Goal: Check status

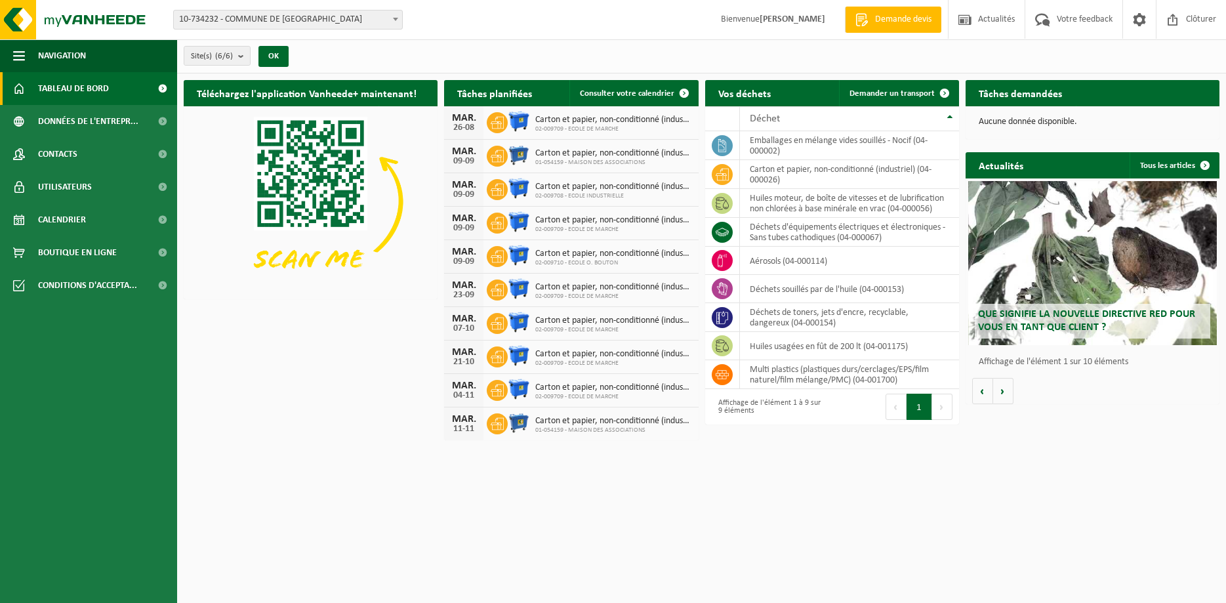
click at [398, 21] on span at bounding box center [395, 18] width 13 height 17
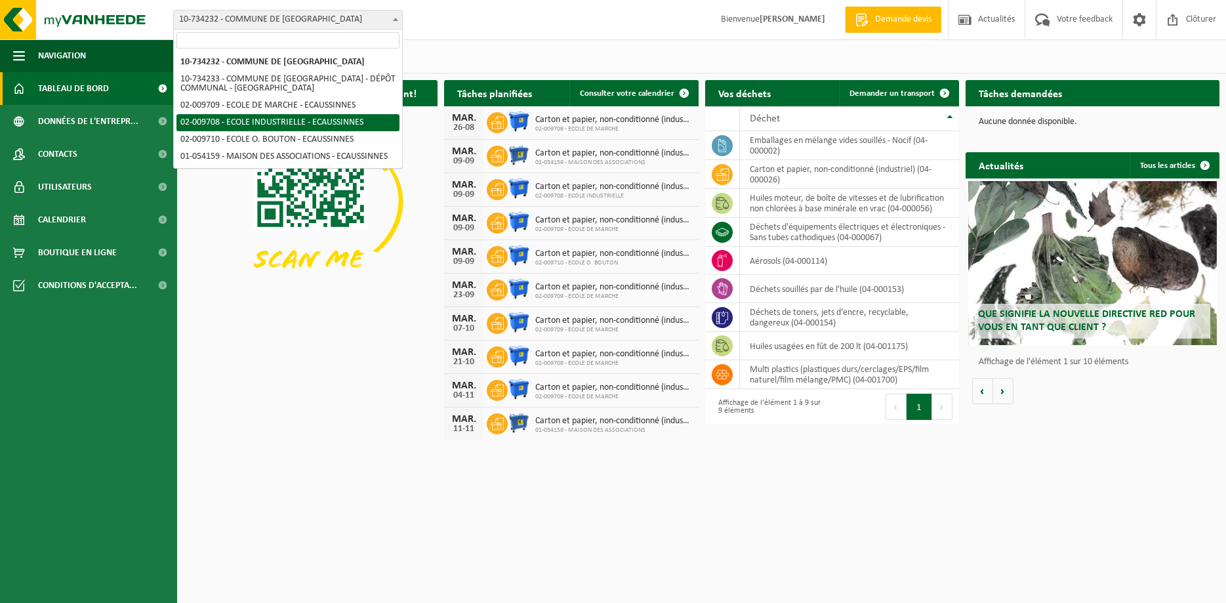
select select "38485"
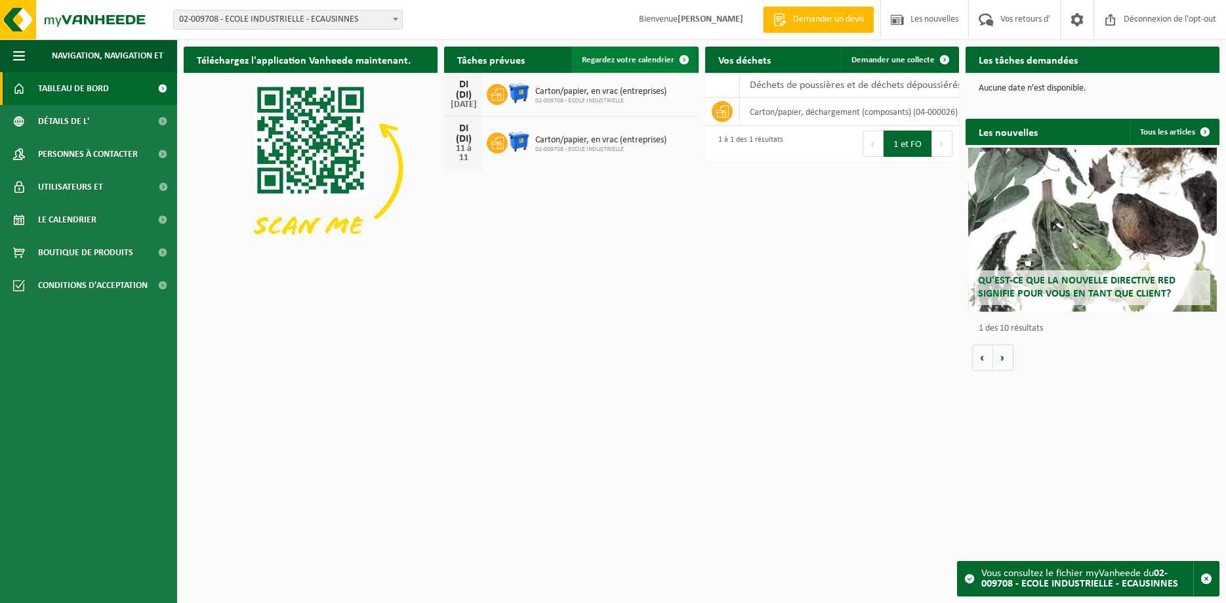
click at [652, 61] on span "Regardez votre calendrier" at bounding box center [628, 60] width 93 height 9
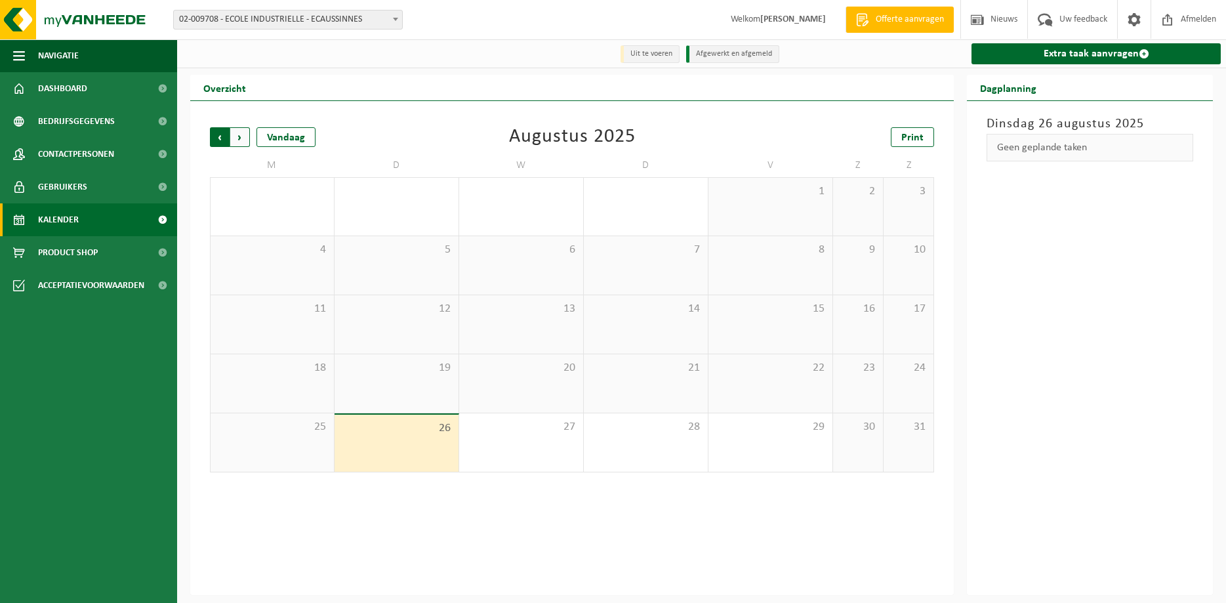
click at [242, 135] on span "Volgende" at bounding box center [240, 137] width 20 height 20
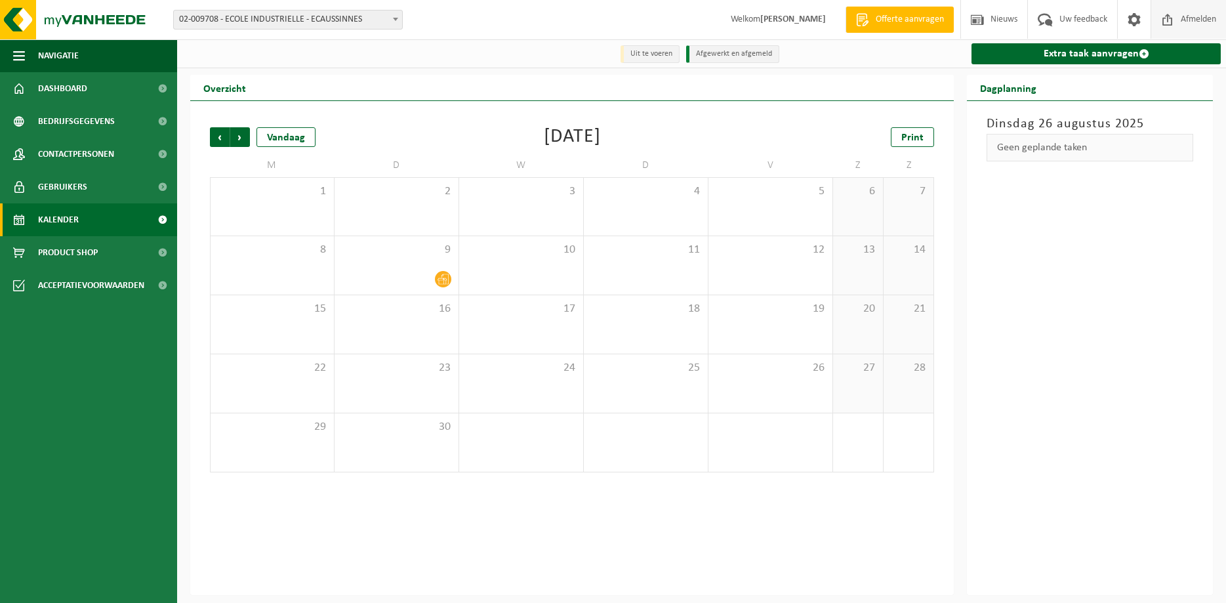
click at [1173, 21] on span at bounding box center [1168, 19] width 20 height 39
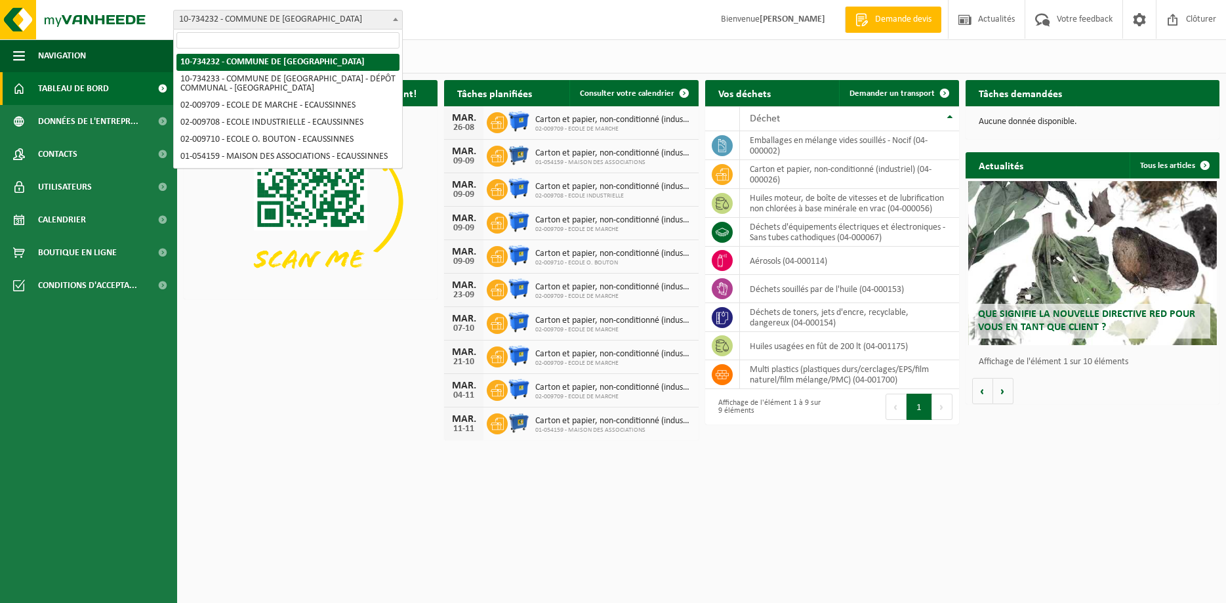
click at [394, 19] on b at bounding box center [395, 19] width 5 height 3
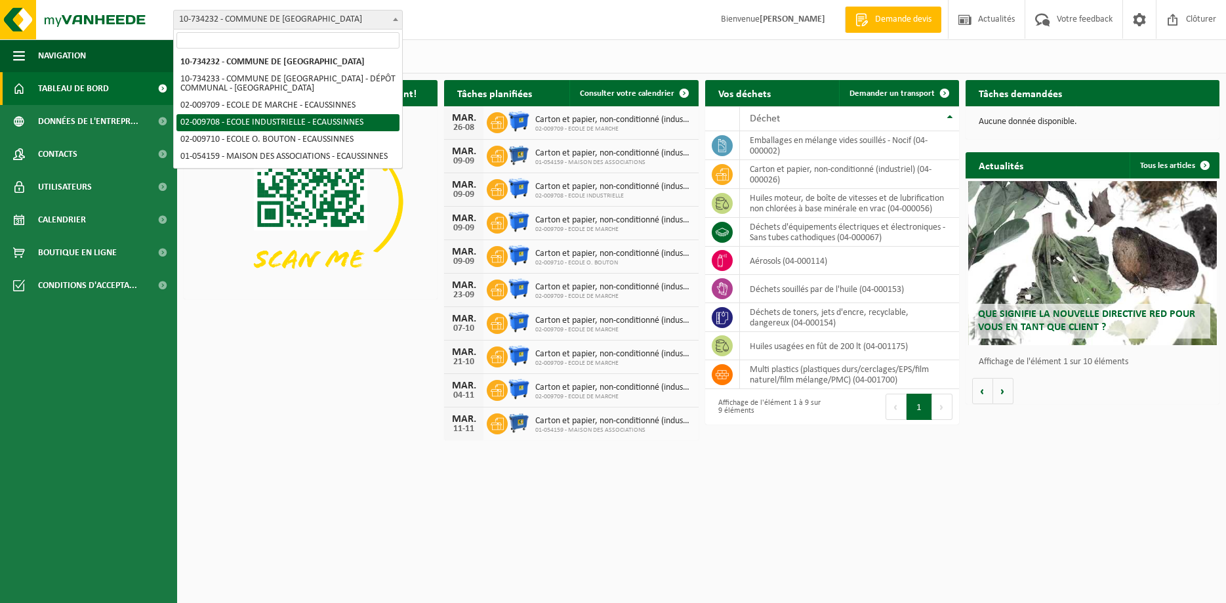
select select "38485"
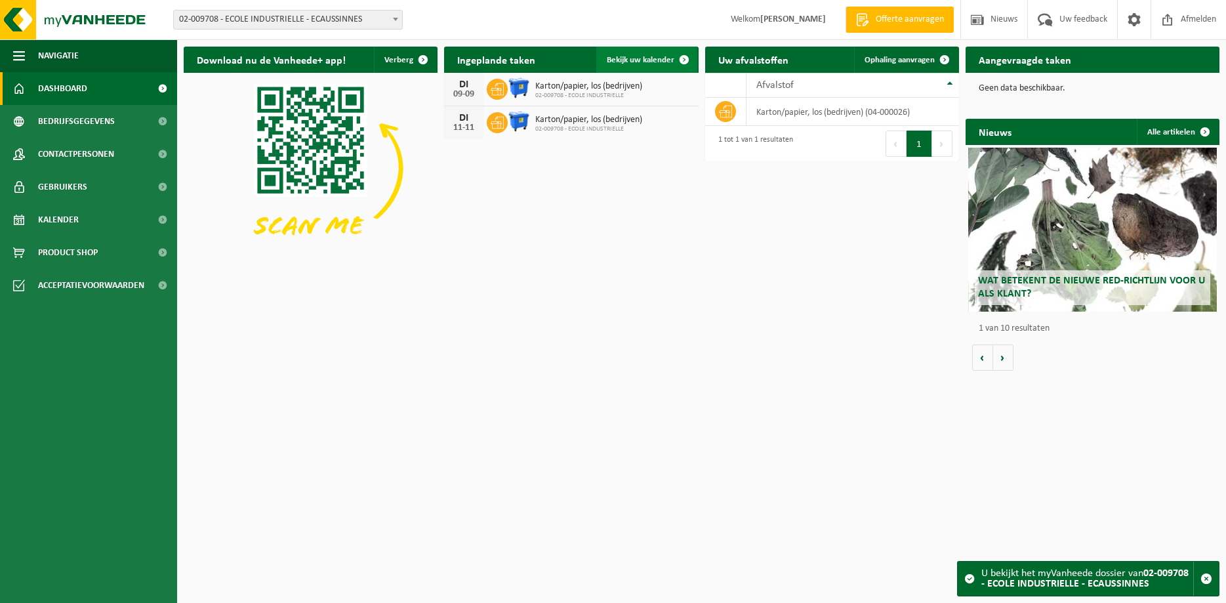
click at [683, 56] on span at bounding box center [684, 60] width 26 height 26
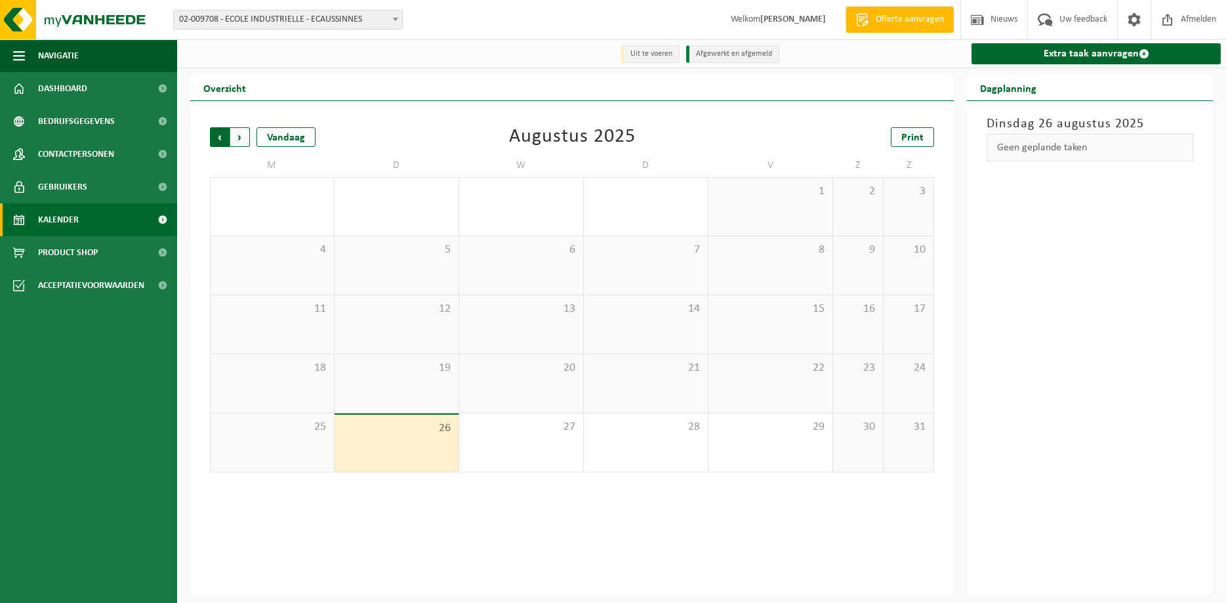
click at [242, 138] on span "Volgende" at bounding box center [240, 137] width 20 height 20
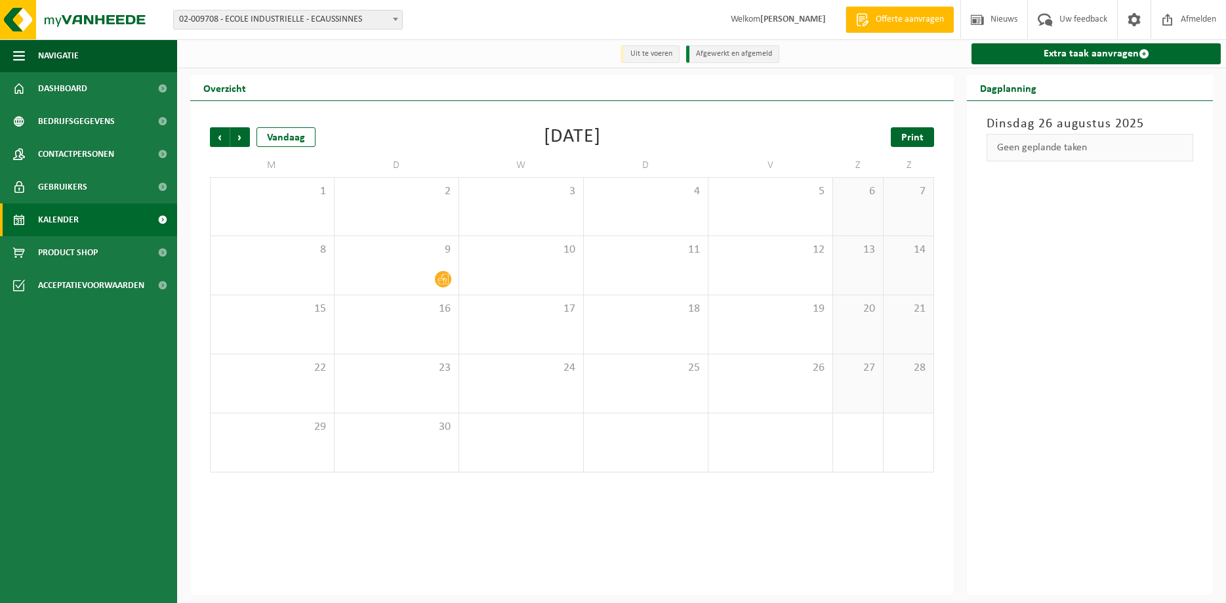
click at [908, 135] on span "Print" at bounding box center [913, 138] width 22 height 10
